Goal: Navigation & Orientation: Find specific page/section

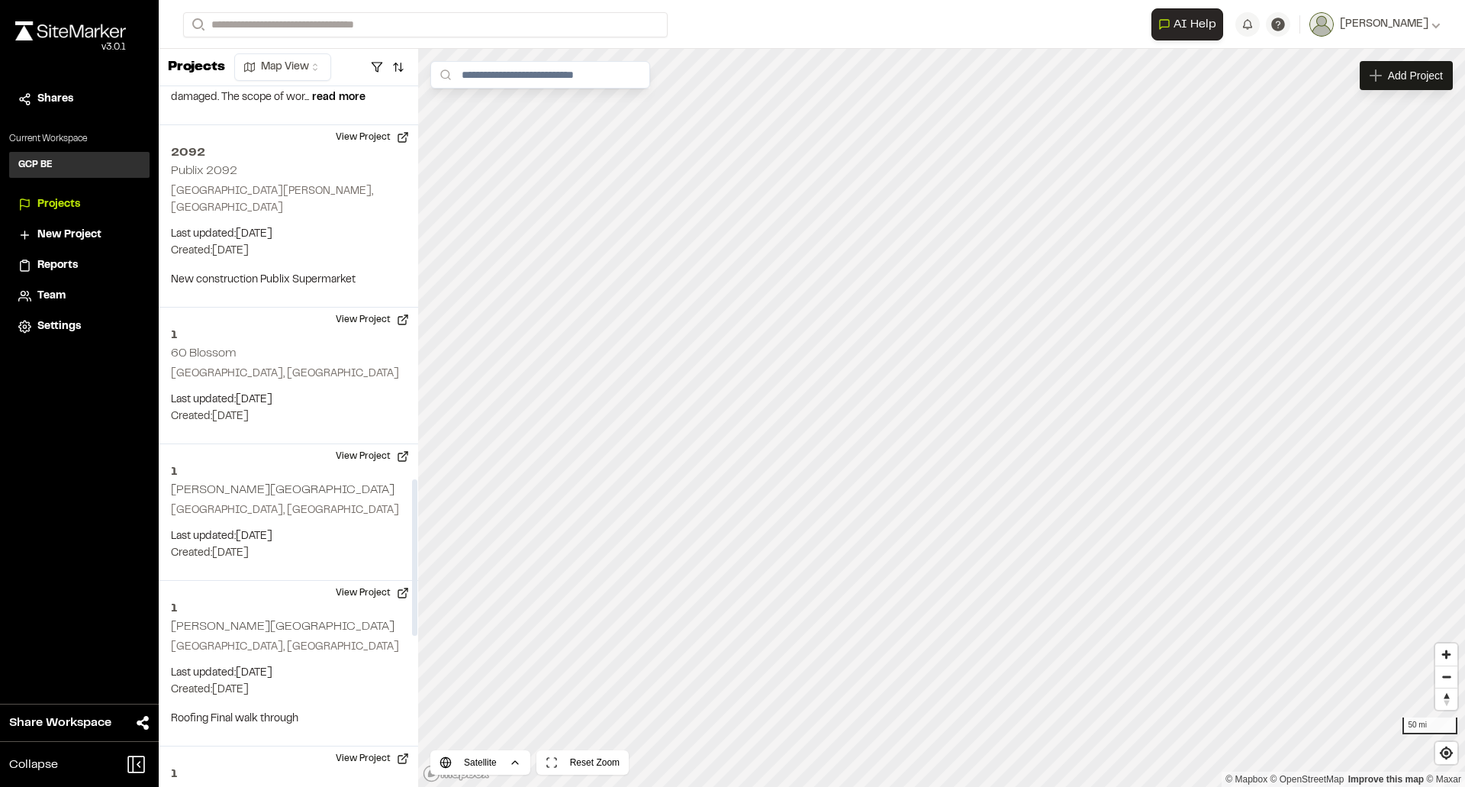
scroll to position [1755, 0]
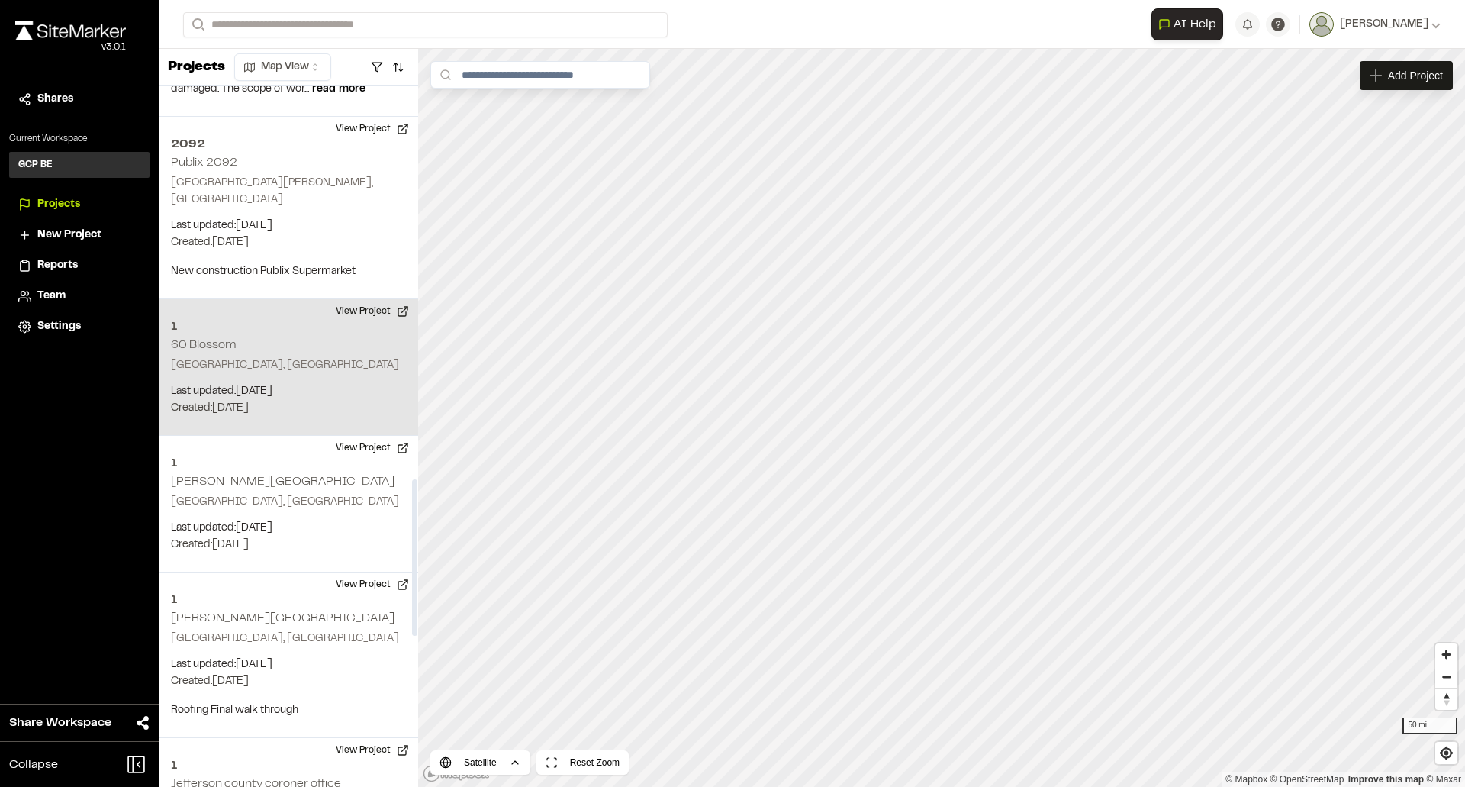
click at [294, 417] on div "1 60 Blossom Palm Beach, FL Last updated: Aug 7, 2025 Budget: $ Created: Apr 1,…" at bounding box center [288, 367] width 259 height 137
click at [368, 323] on button "View Project" at bounding box center [373, 311] width 92 height 24
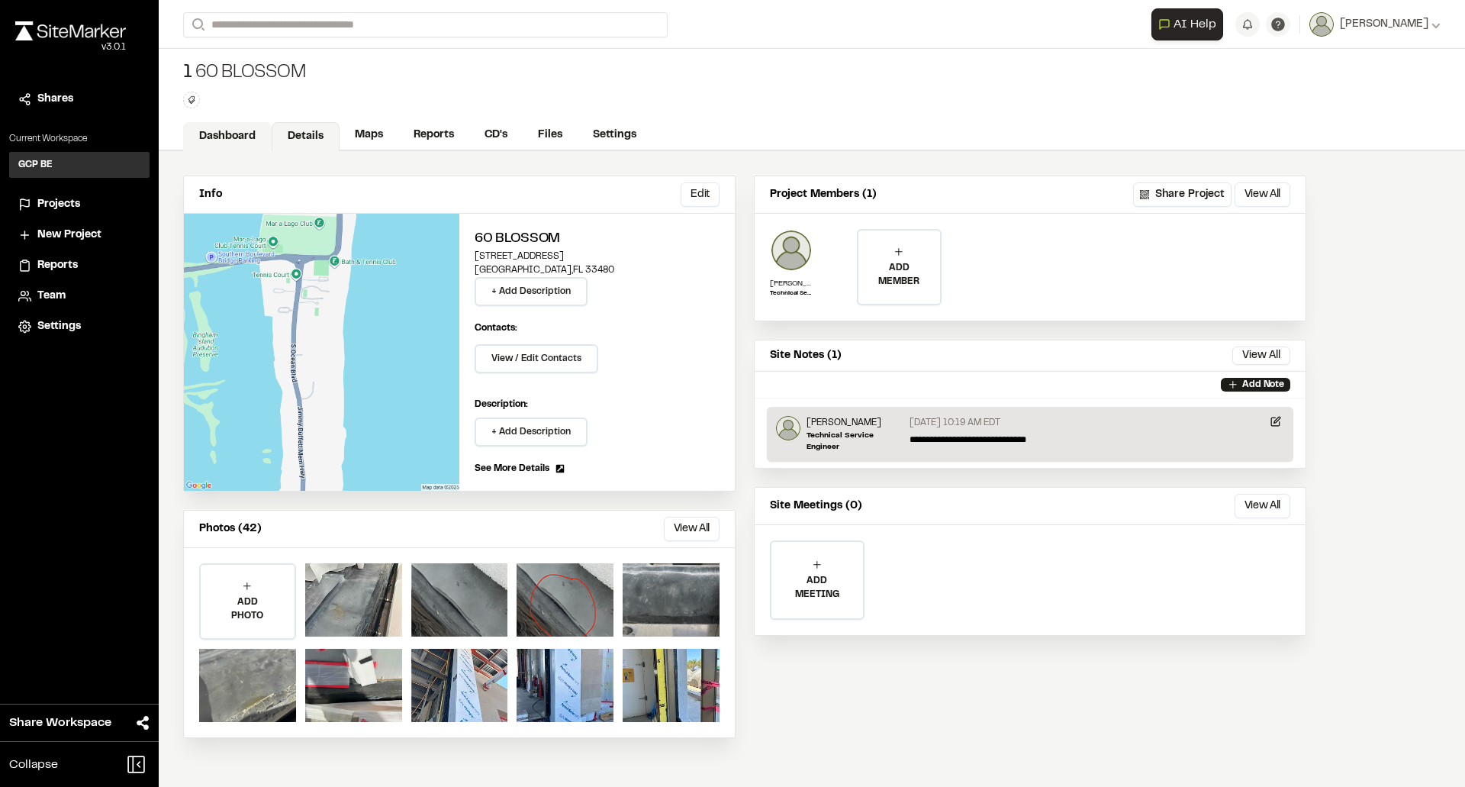
click at [231, 137] on link "Dashboard" at bounding box center [227, 136] width 88 height 29
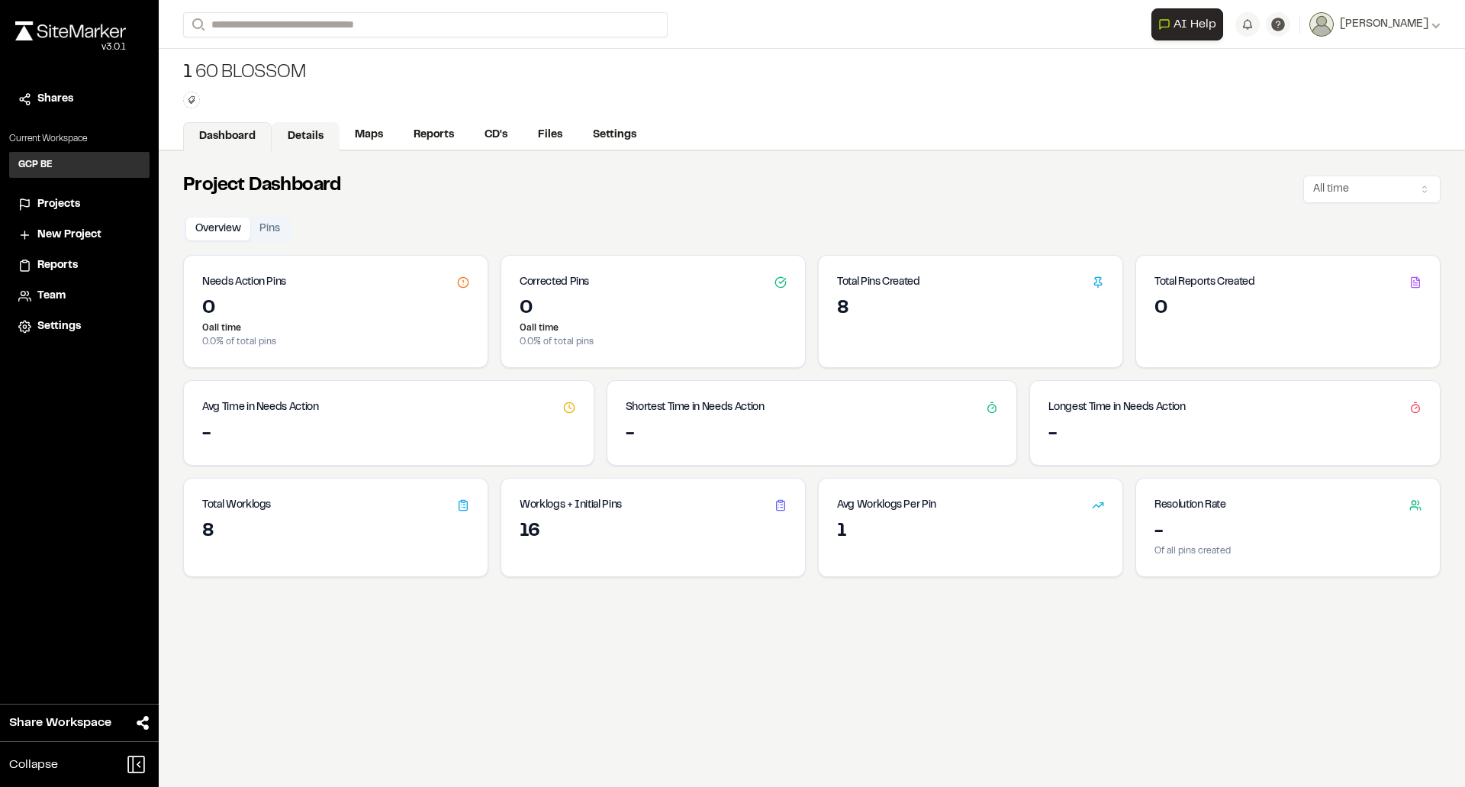
click at [301, 140] on link "Details" at bounding box center [306, 136] width 68 height 29
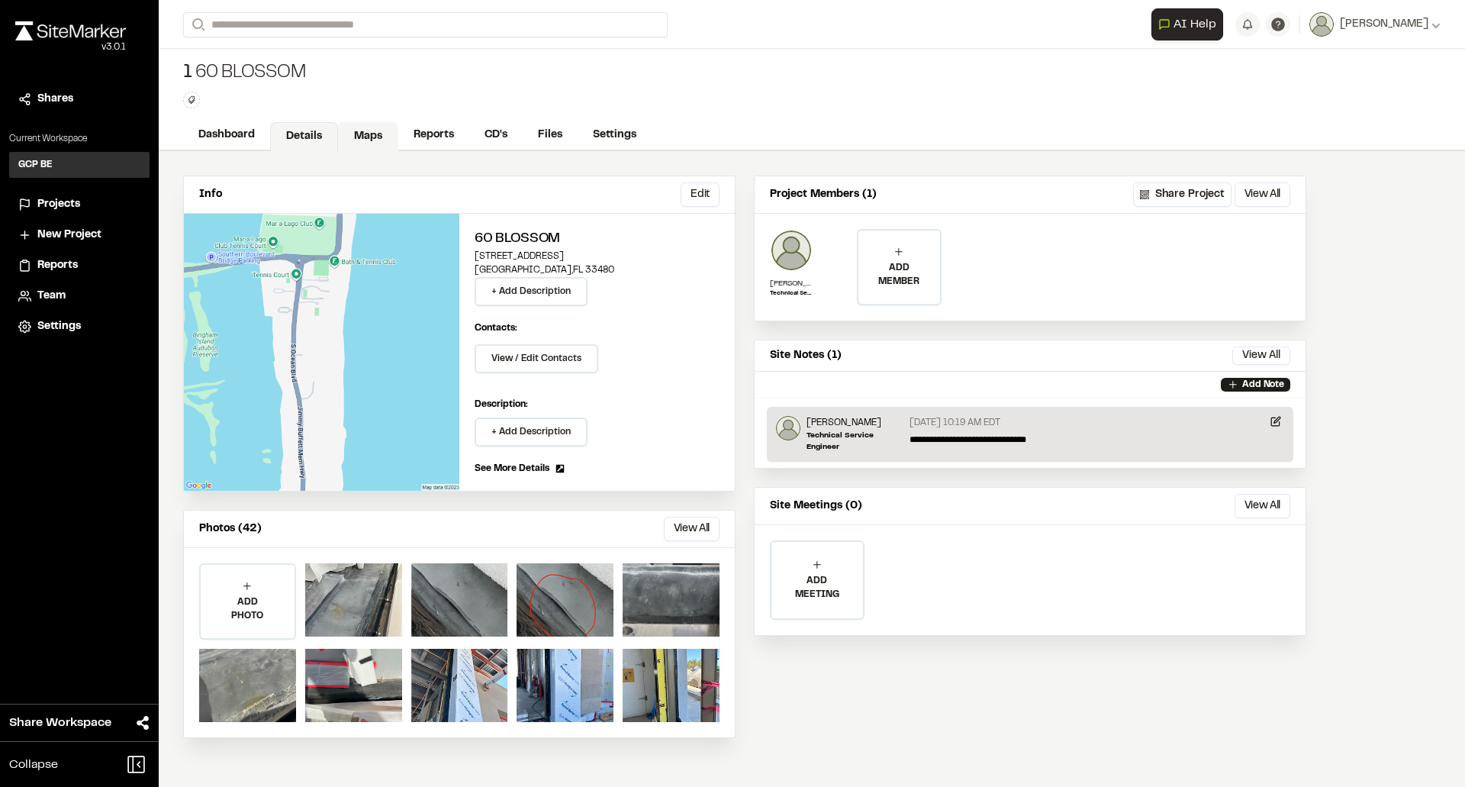
click at [378, 138] on link "Maps" at bounding box center [368, 136] width 60 height 29
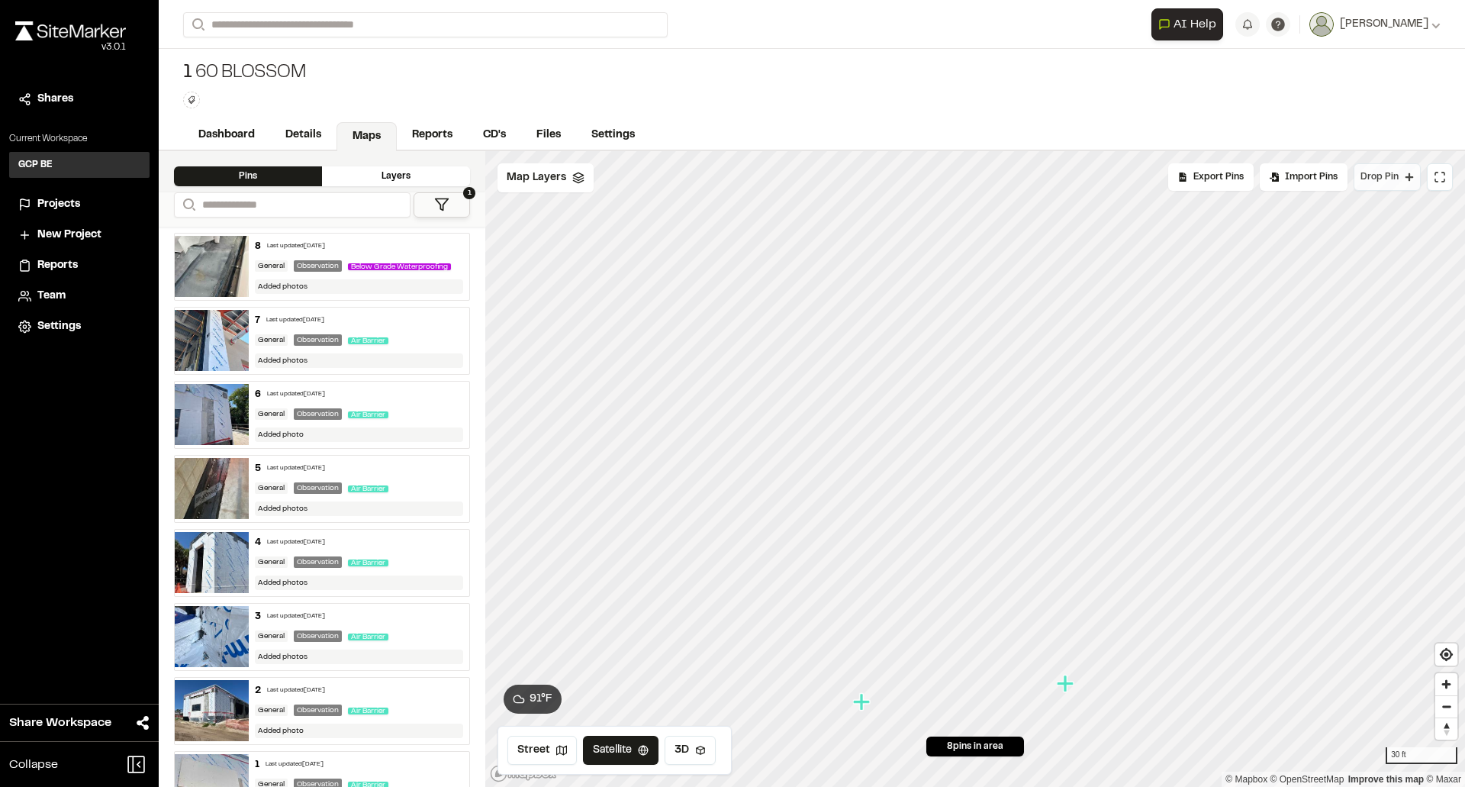
click at [1375, 178] on span "Drop Pin" at bounding box center [1379, 177] width 38 height 14
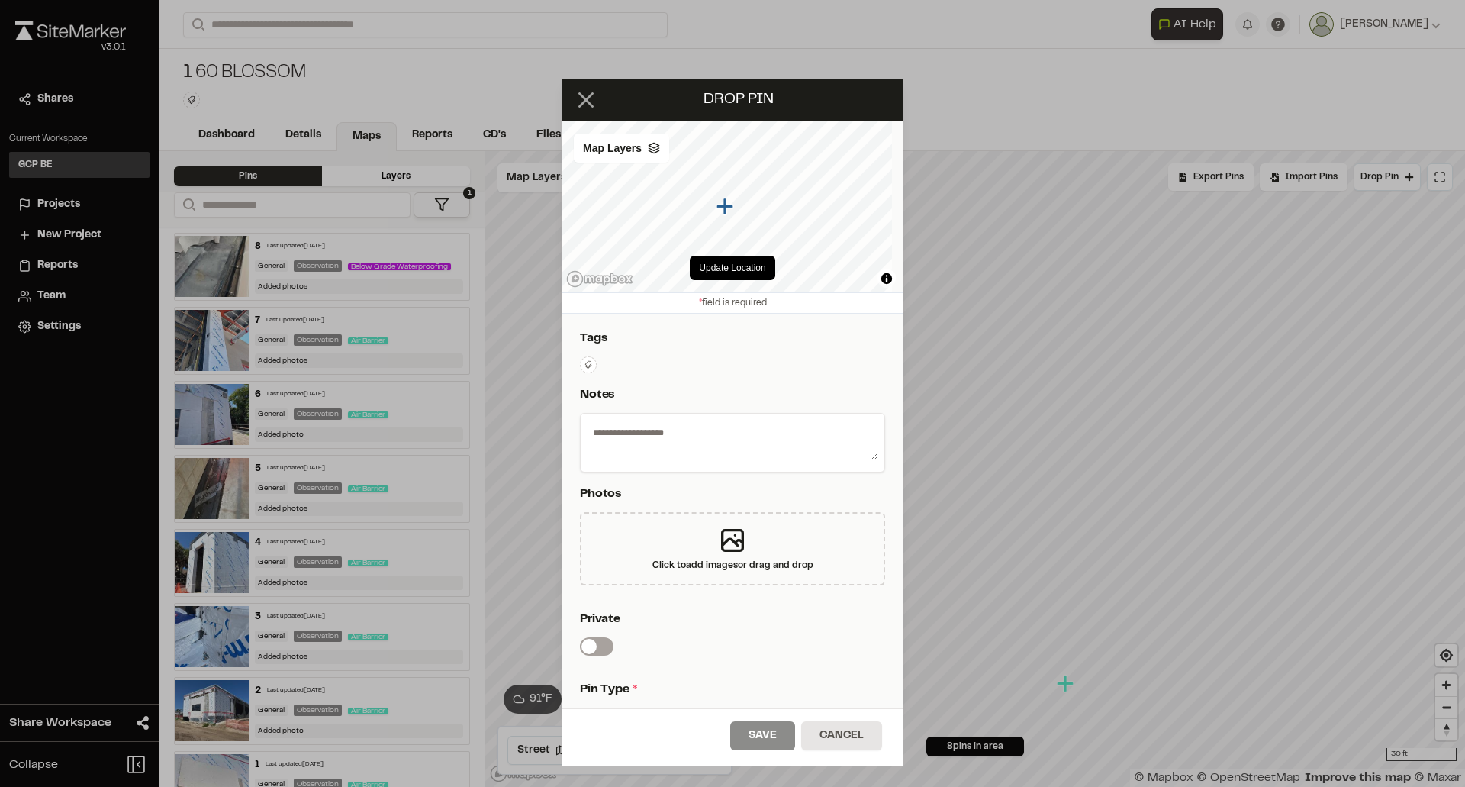
click at [597, 107] on icon at bounding box center [586, 100] width 26 height 26
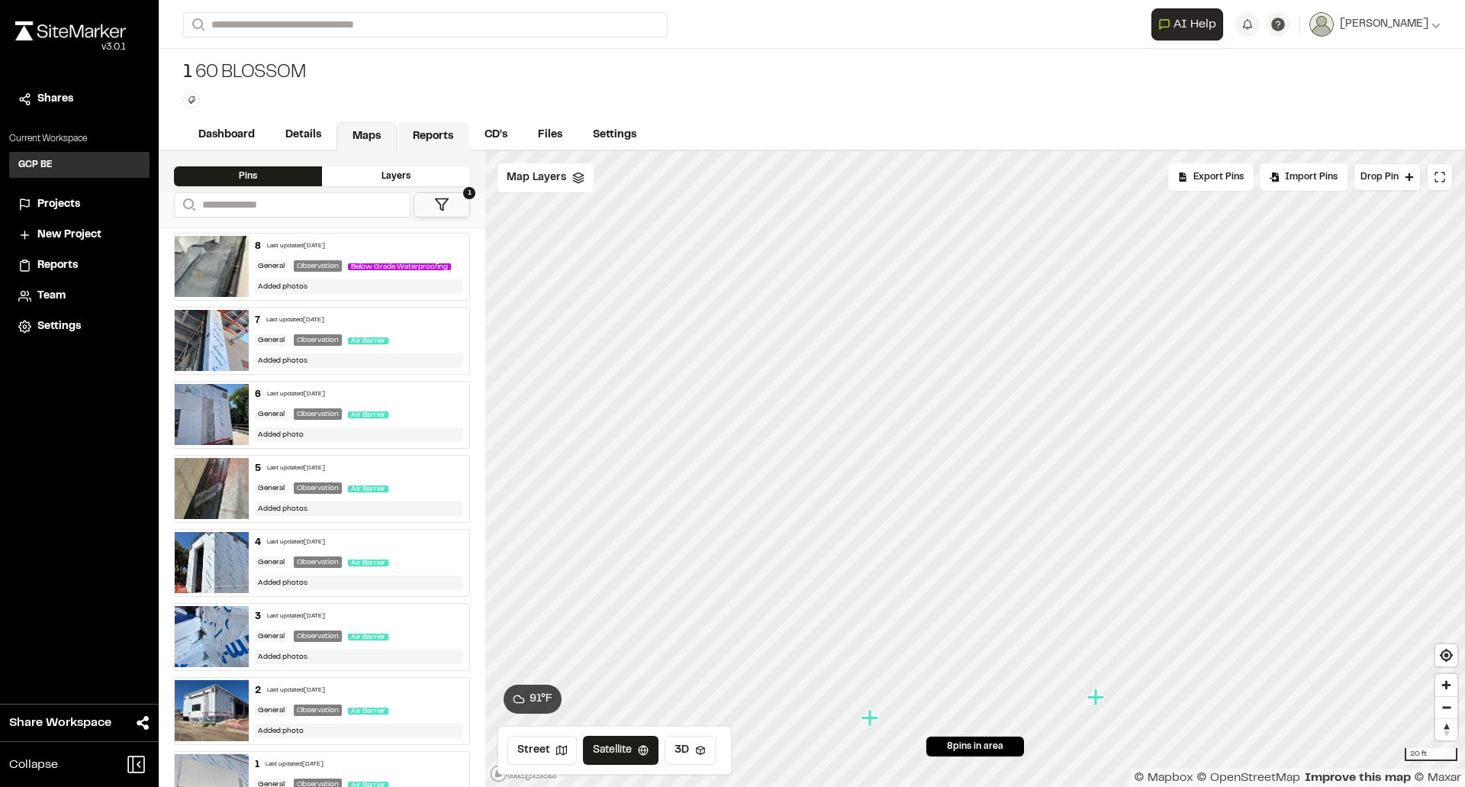
click at [442, 146] on link "Reports" at bounding box center [433, 136] width 72 height 29
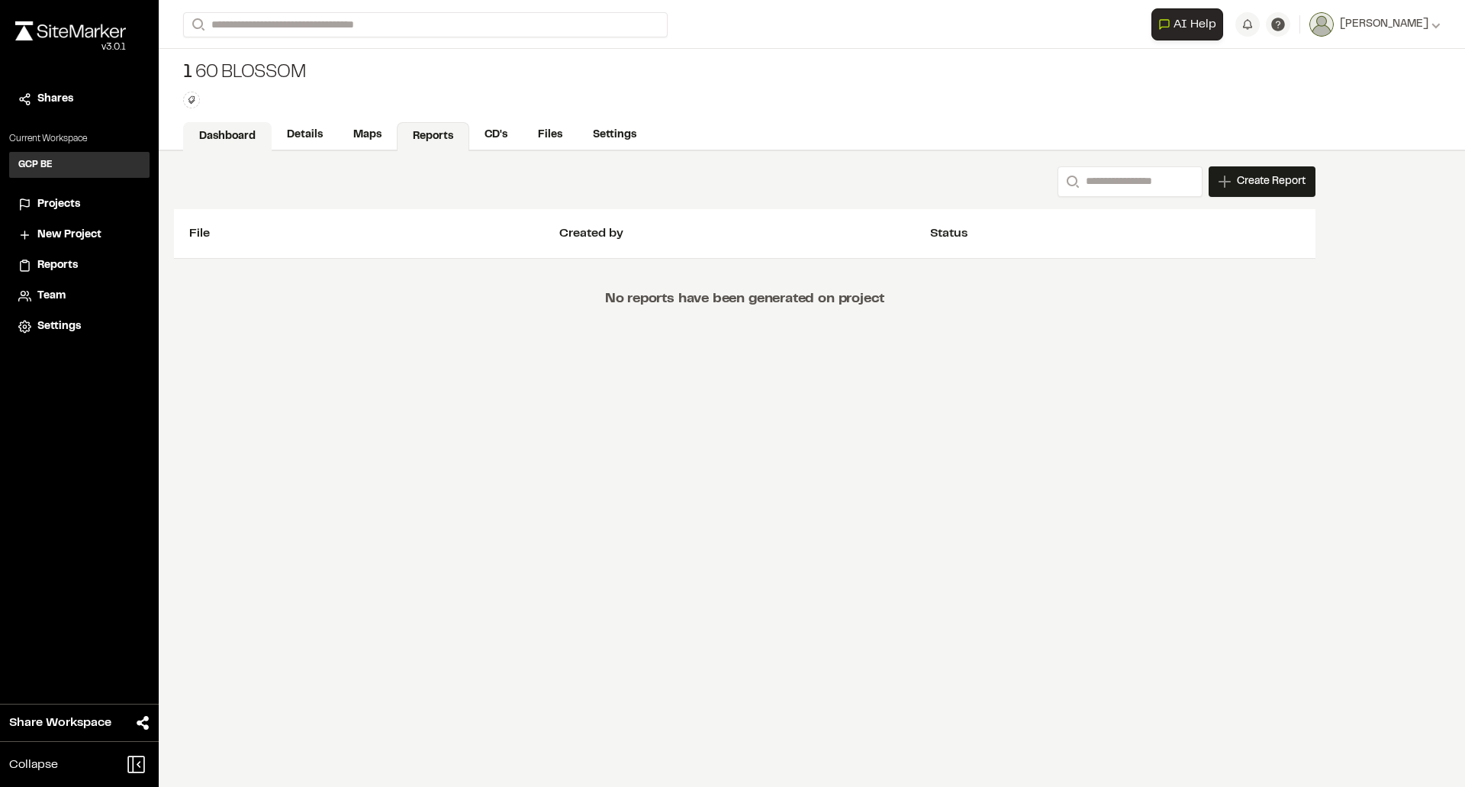
click at [249, 134] on link "Dashboard" at bounding box center [227, 136] width 88 height 29
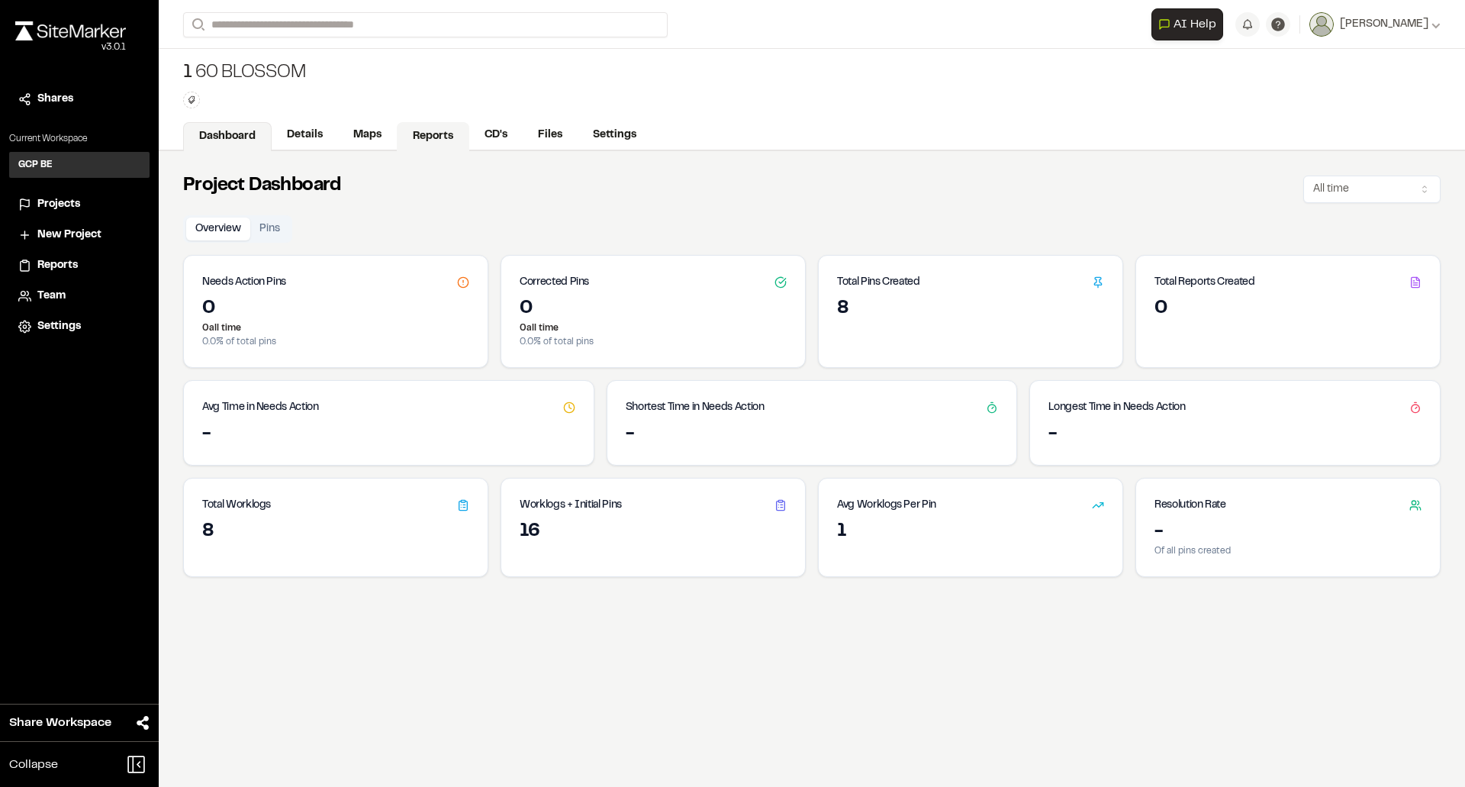
click at [426, 137] on link "Reports" at bounding box center [433, 136] width 72 height 29
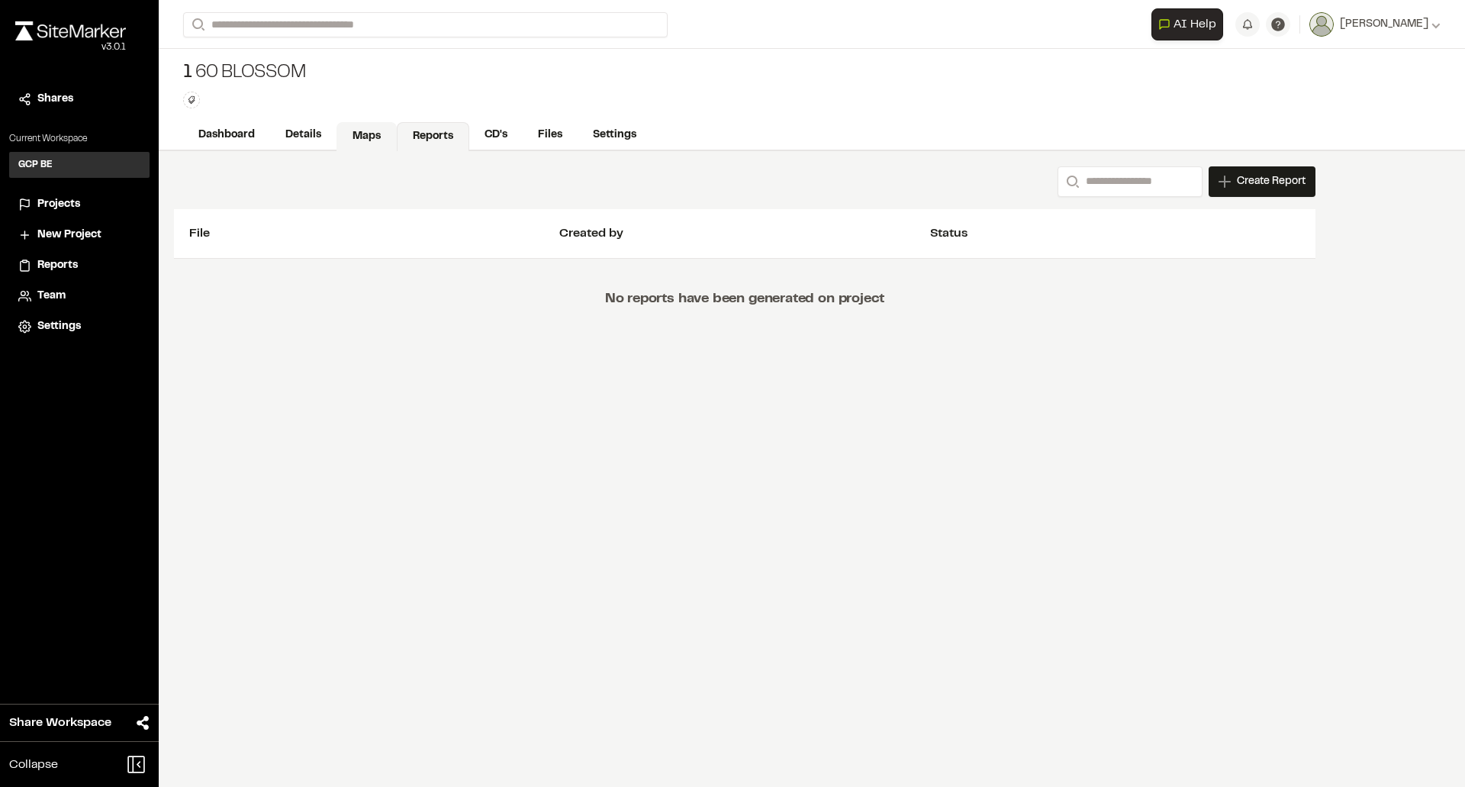
click at [367, 134] on link "Maps" at bounding box center [366, 136] width 60 height 29
